Goal: Transaction & Acquisition: Purchase product/service

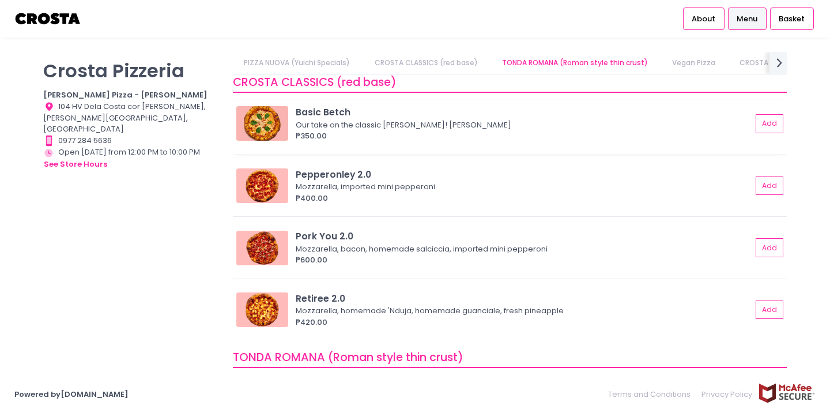
scroll to position [221, 0]
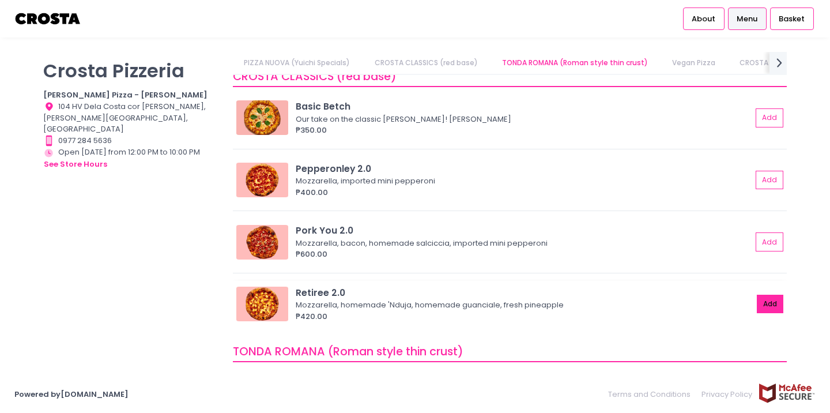
click at [773, 296] on button "Add" at bounding box center [770, 303] width 27 height 19
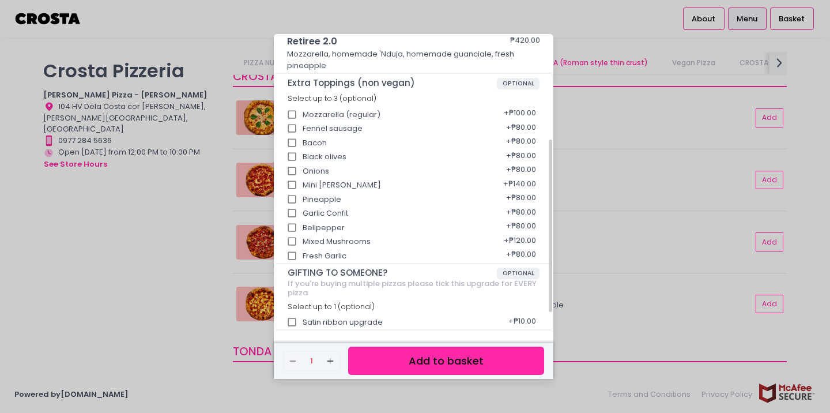
scroll to position [215, 0]
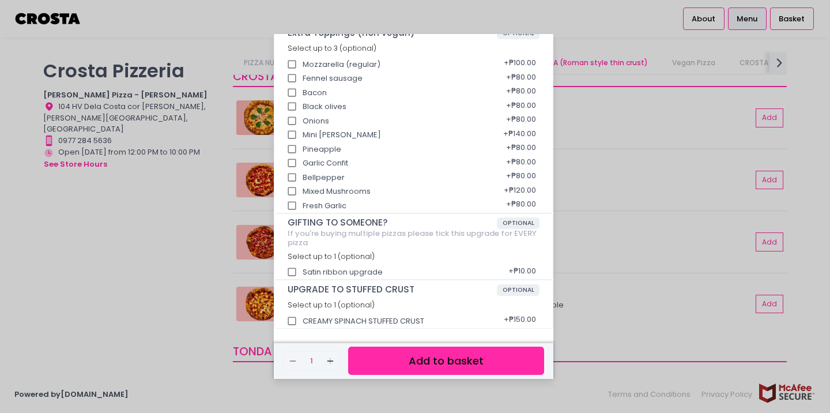
click at [414, 357] on button "Add to basket" at bounding box center [446, 360] width 196 height 28
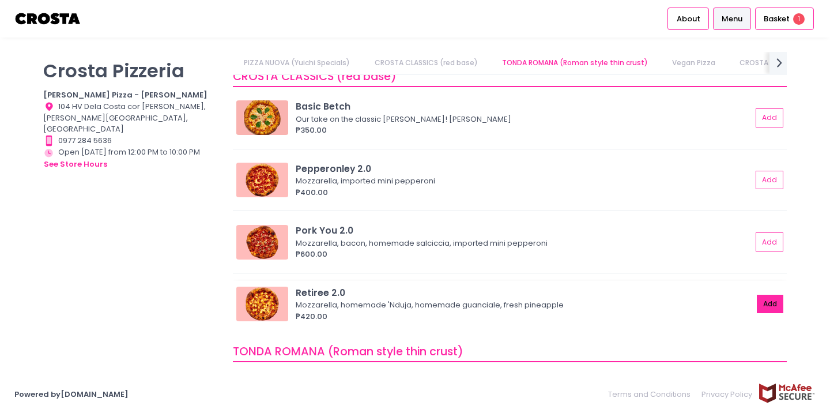
click at [767, 310] on button "Add" at bounding box center [770, 303] width 27 height 19
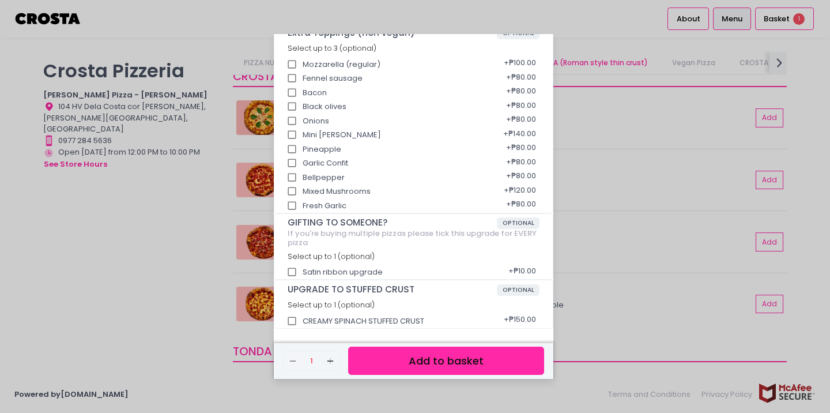
click at [829, 156] on div "Retiree 2.0 ₱420.00 Mozzarella, homemade 'Nduja, homemade guanciale, fresh pine…" at bounding box center [415, 206] width 830 height 413
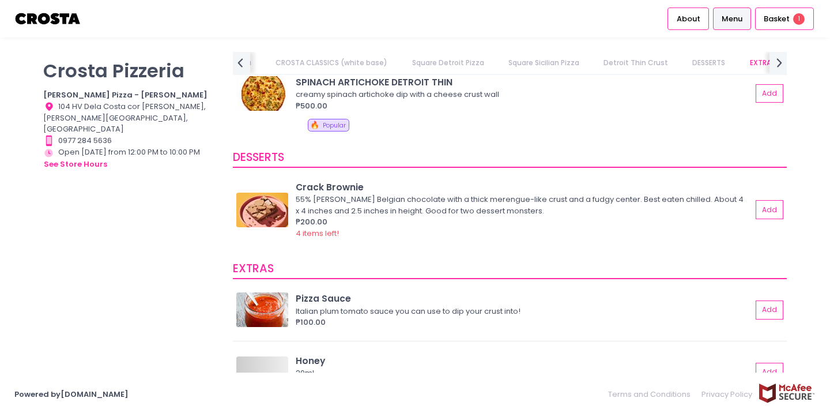
scroll to position [2011, 0]
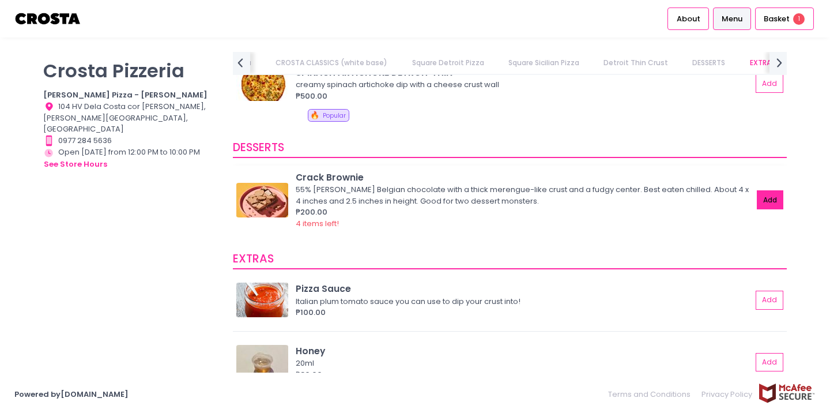
click at [761, 203] on button "Add" at bounding box center [770, 199] width 27 height 19
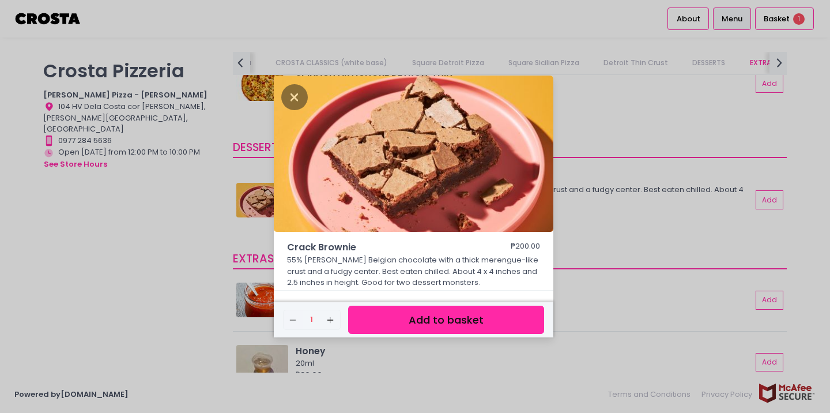
click at [433, 316] on button "Add to basket" at bounding box center [446, 319] width 196 height 28
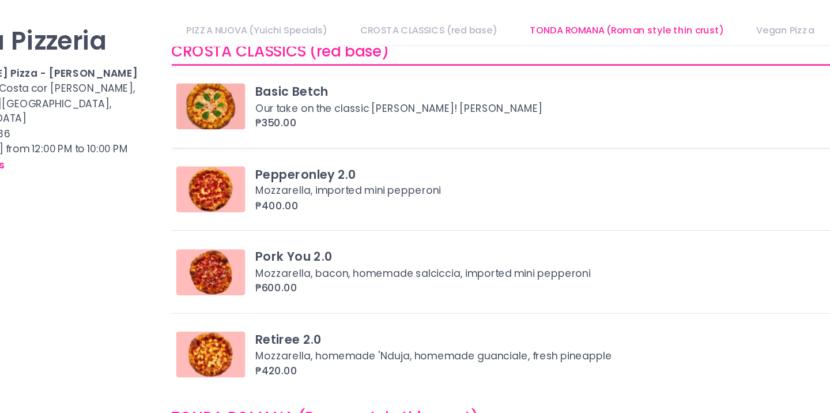
scroll to position [215, 0]
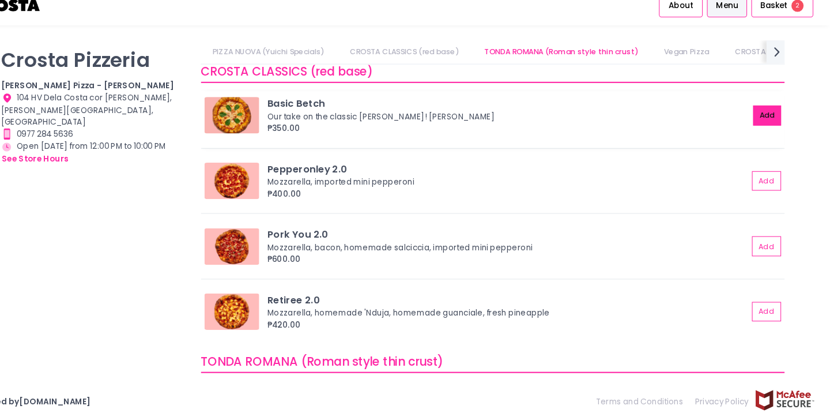
click at [757, 126] on button "Add" at bounding box center [770, 123] width 27 height 19
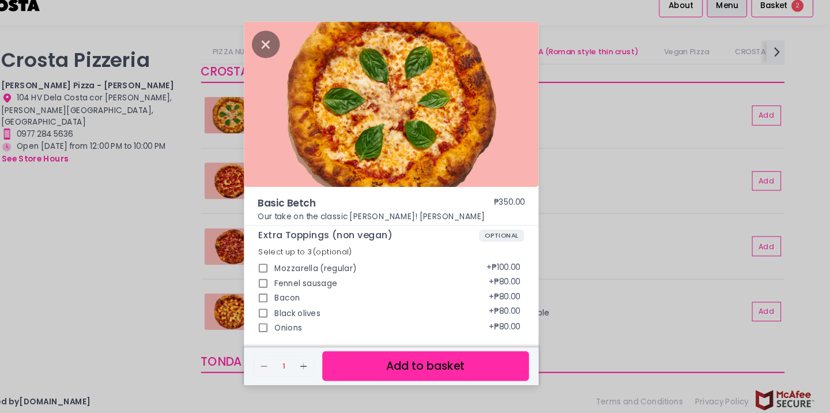
click at [373, 366] on button "Add to basket" at bounding box center [446, 360] width 196 height 28
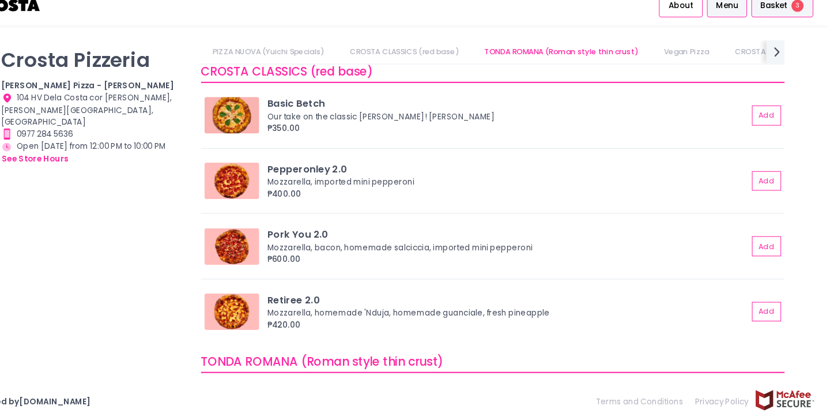
click at [785, 21] on span "Basket" at bounding box center [776, 19] width 26 height 12
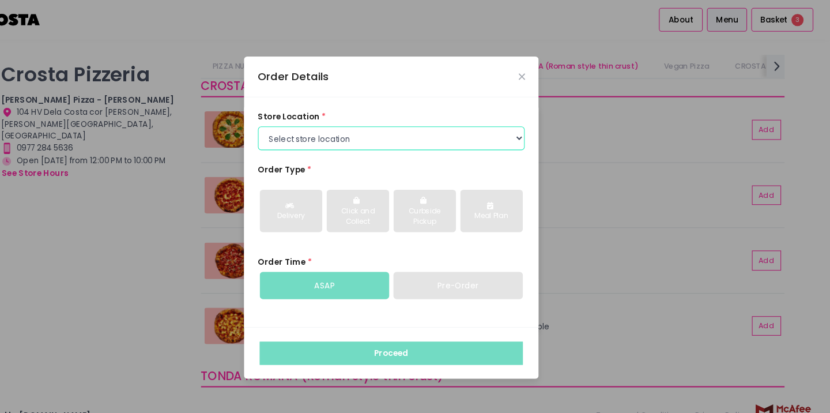
click at [428, 134] on select "Select store location [PERSON_NAME] Pizza - [PERSON_NAME] Pizza - [GEOGRAPHIC_D…" at bounding box center [414, 131] width 254 height 22
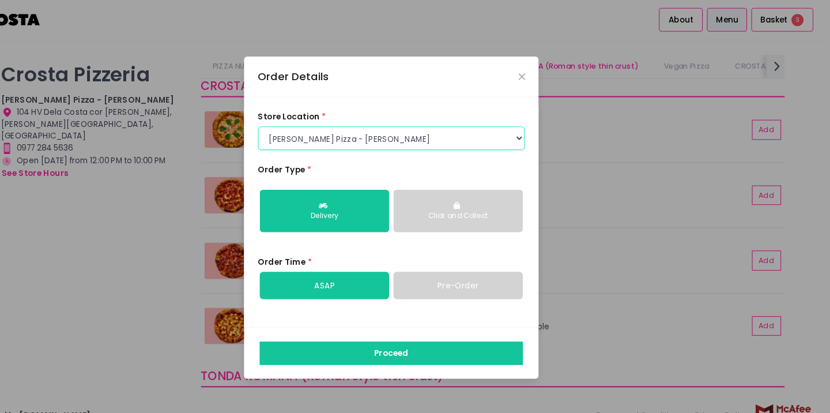
click at [425, 126] on select "Select store location [PERSON_NAME] Pizza - [PERSON_NAME] Pizza - [GEOGRAPHIC_D…" at bounding box center [414, 131] width 254 height 22
select select "65090bae48156caed44a5eb4"
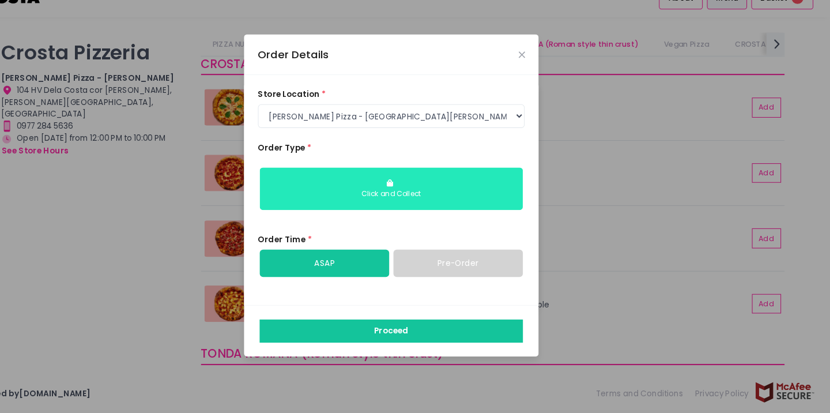
click at [425, 198] on button "Click and Collect" at bounding box center [413, 200] width 249 height 40
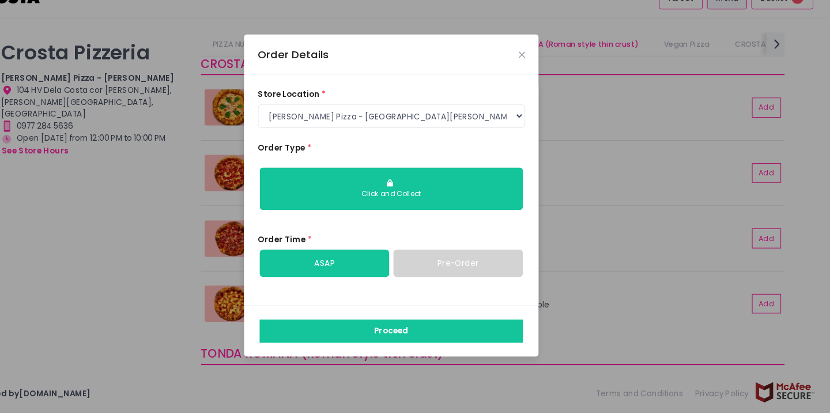
click at [546, 80] on div "Order Details" at bounding box center [413, 73] width 279 height 38
click at [539, 74] on icon "Close" at bounding box center [537, 73] width 6 height 9
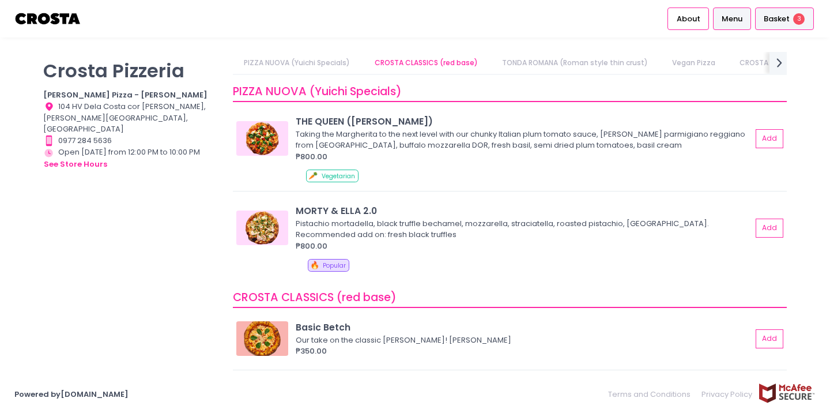
click at [781, 22] on span "Basket" at bounding box center [776, 19] width 26 height 12
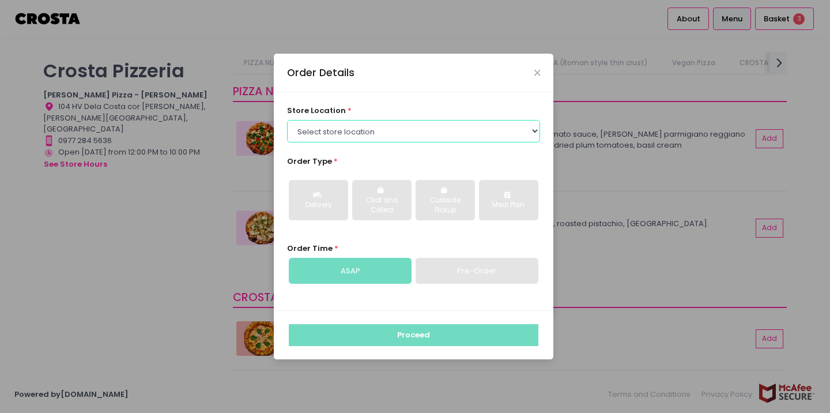
click at [446, 124] on select "Select store location [PERSON_NAME] Pizza - [PERSON_NAME] Pizza - [GEOGRAPHIC_D…" at bounding box center [414, 131] width 254 height 22
select select "65090bae48156caed44a5eb4"
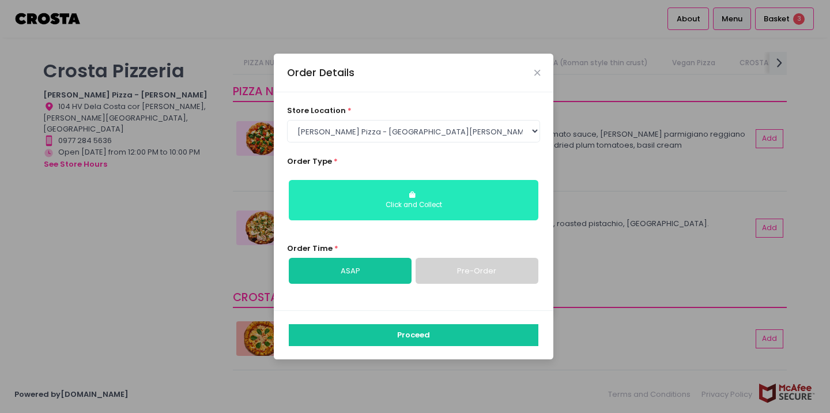
click at [470, 196] on button "Click and Collect" at bounding box center [413, 200] width 249 height 40
click at [442, 191] on button "Click and Collect" at bounding box center [413, 200] width 249 height 40
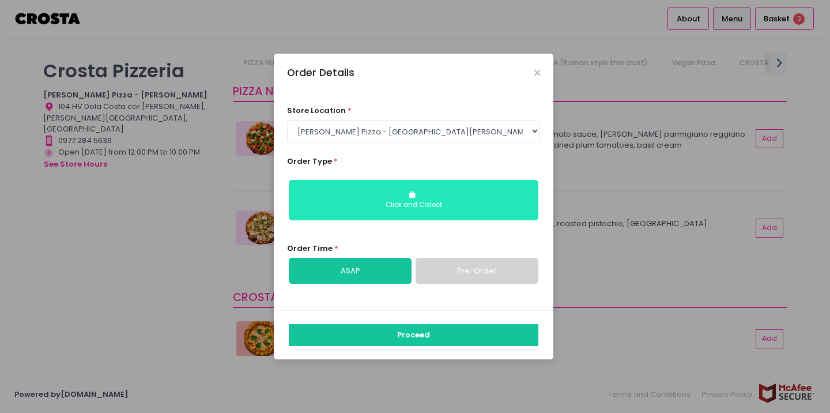
click at [442, 191] on button "Click and Collect" at bounding box center [413, 200] width 249 height 40
click at [397, 191] on button "Click and Collect" at bounding box center [413, 200] width 249 height 40
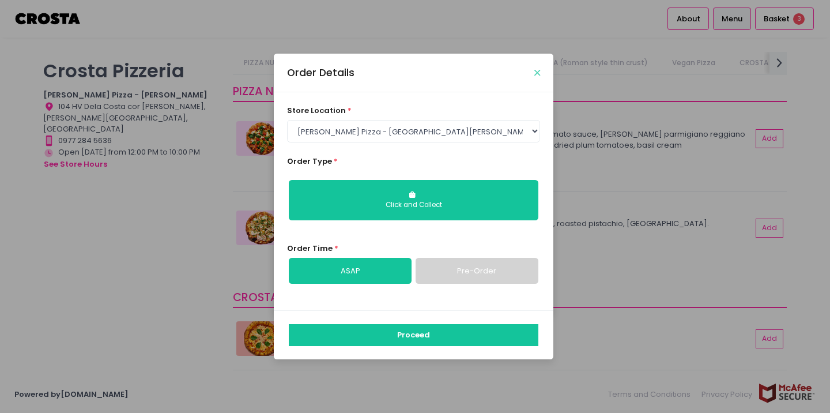
click at [534, 72] on icon "Close" at bounding box center [537, 73] width 6 height 9
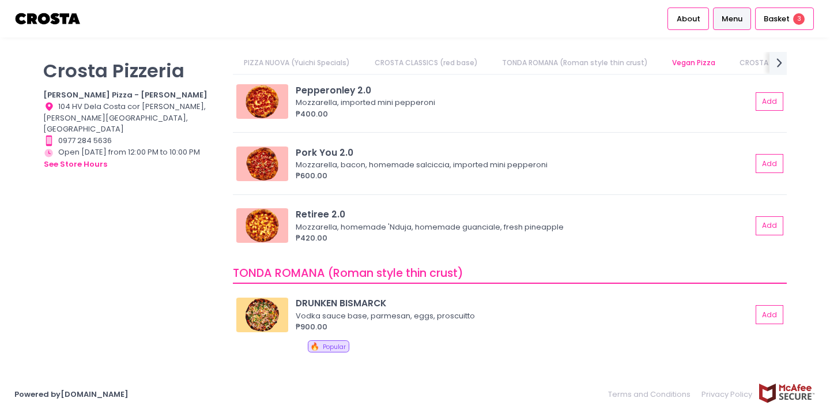
scroll to position [354, 0]
